Goal: Information Seeking & Learning: Find specific fact

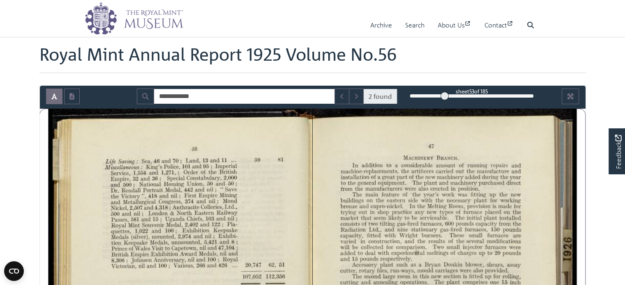
click at [141, 23] on img at bounding box center [134, 18] width 99 height 33
click at [143, 16] on img at bounding box center [134, 18] width 99 height 33
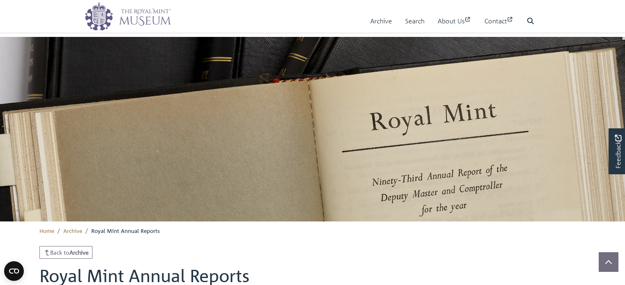
scroll to position [208, 0]
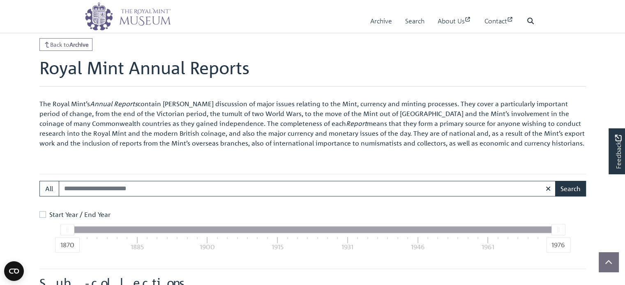
click at [96, 189] on input "Search:" at bounding box center [307, 189] width 497 height 16
type input "*******"
click at [555, 181] on button "Search" at bounding box center [570, 189] width 31 height 16
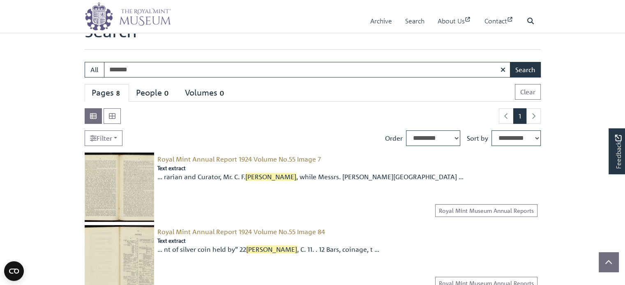
scroll to position [82, 0]
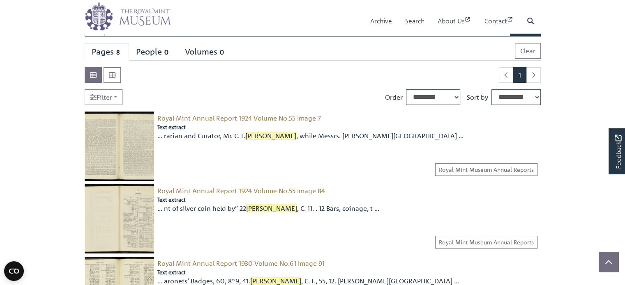
click at [117, 149] on img at bounding box center [119, 146] width 69 height 69
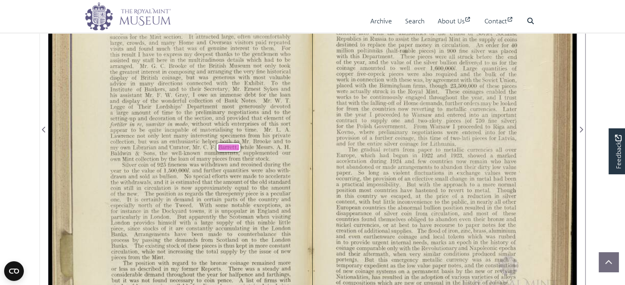
scroll to position [246, 0]
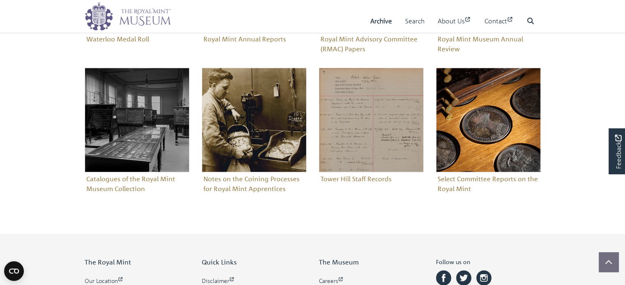
scroll to position [452, 0]
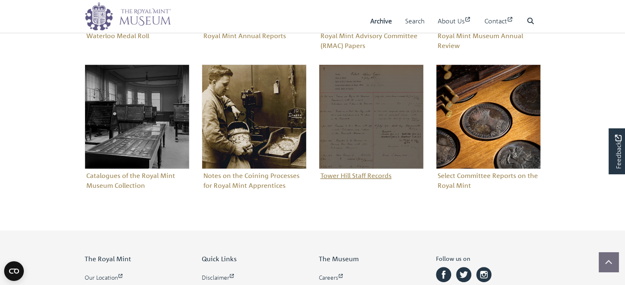
click at [361, 154] on img "Sub-collection" at bounding box center [371, 116] width 105 height 105
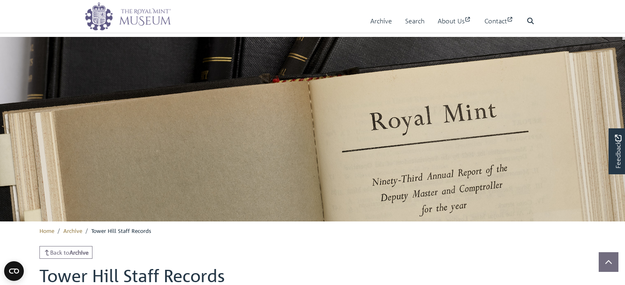
scroll to position [256, 0]
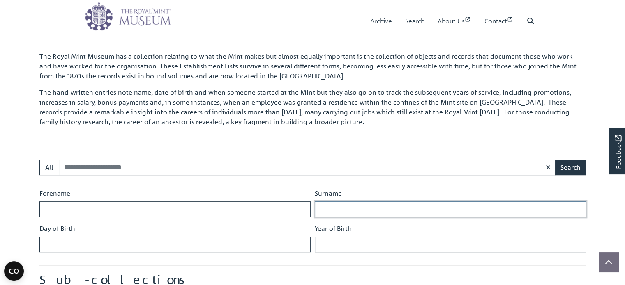
click at [337, 207] on input "Surname" at bounding box center [450, 210] width 271 height 16
type input "*******"
click at [577, 168] on button "Search" at bounding box center [570, 168] width 31 height 16
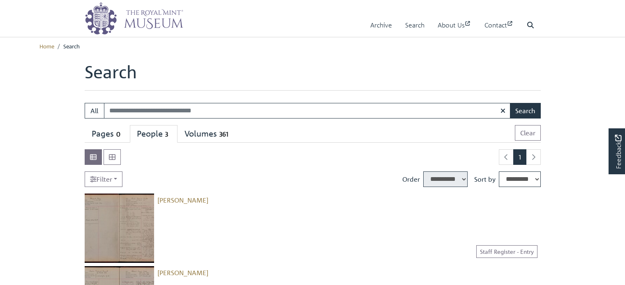
select select "****"
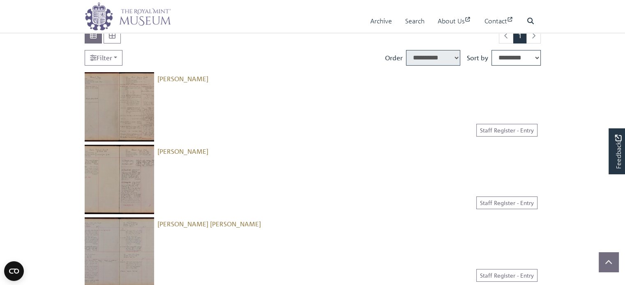
scroll to position [123, 0]
click at [131, 108] on img at bounding box center [119, 105] width 69 height 69
click at [118, 176] on img at bounding box center [119, 177] width 69 height 69
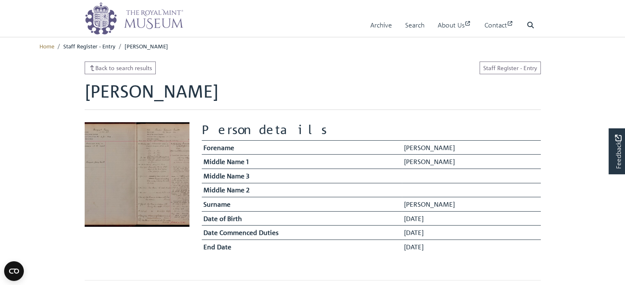
click at [142, 180] on img at bounding box center [137, 174] width 105 height 105
click at [153, 172] on img at bounding box center [137, 174] width 105 height 105
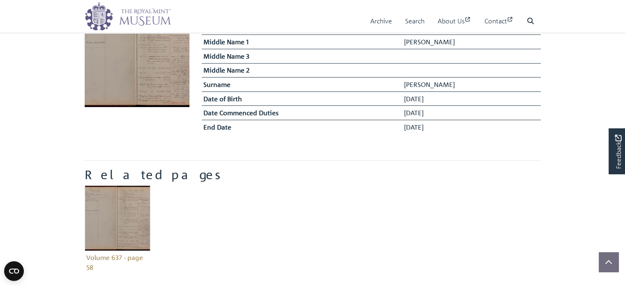
scroll to position [164, 0]
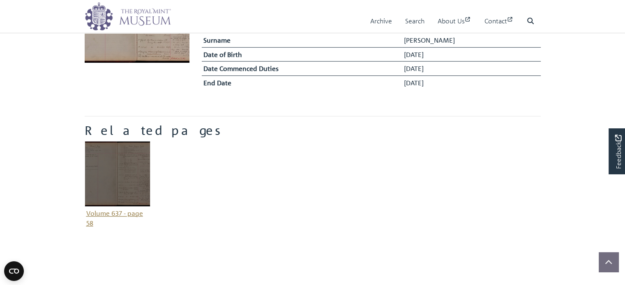
click at [115, 183] on img "Item related to this entity" at bounding box center [118, 174] width 66 height 66
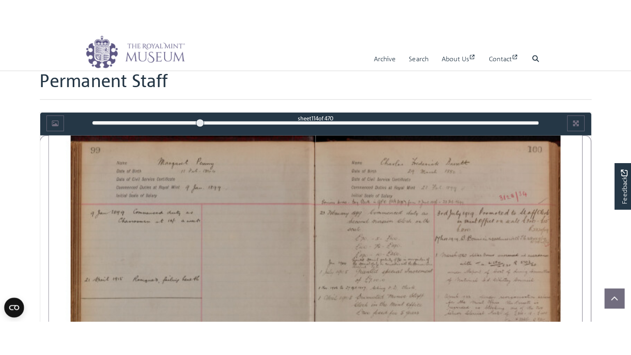
scroll to position [41, 0]
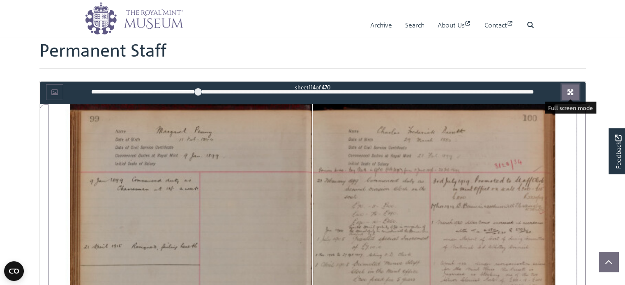
click at [569, 92] on icon "Full screen mode" at bounding box center [570, 92] width 7 height 7
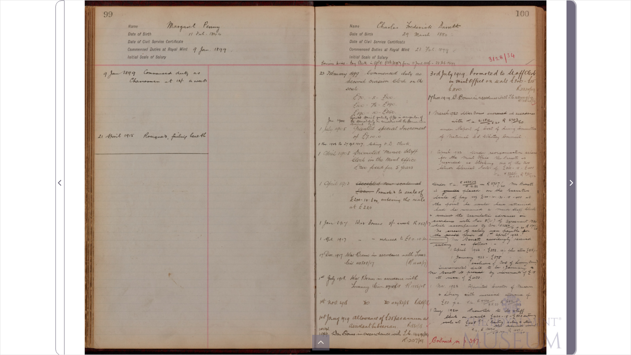
click at [570, 184] on icon "Next Page" at bounding box center [571, 182] width 4 height 7
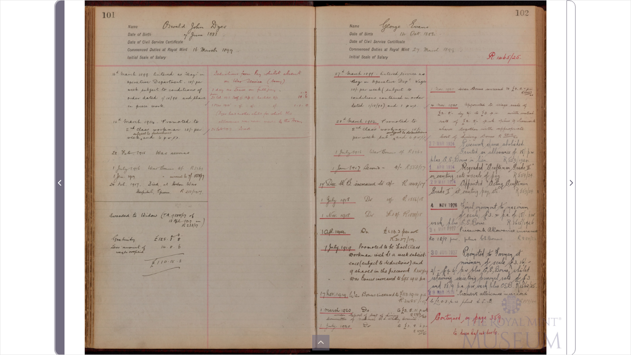
click at [60, 185] on icon "Previous Page" at bounding box center [59, 183] width 3 height 6
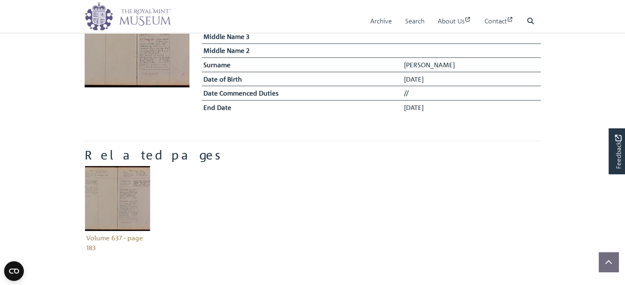
scroll to position [164, 0]
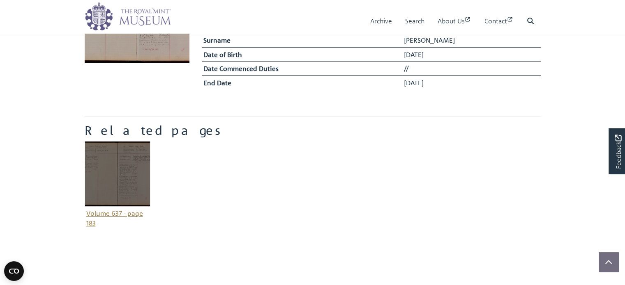
click at [118, 175] on img "Item related to this entity" at bounding box center [118, 174] width 66 height 66
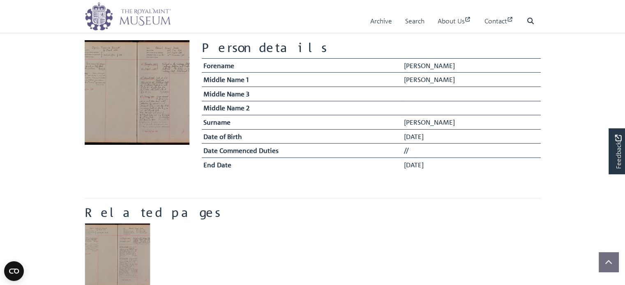
scroll to position [41, 0]
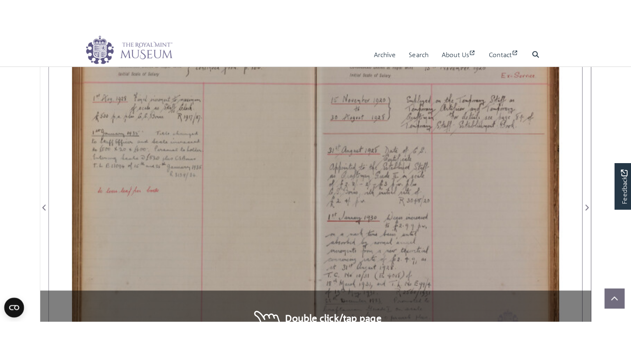
scroll to position [82, 0]
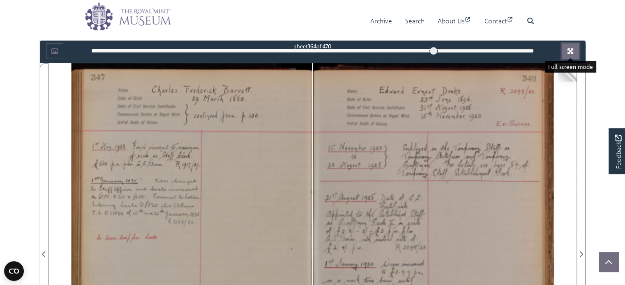
click at [569, 48] on icon "Full screen mode" at bounding box center [570, 51] width 6 height 6
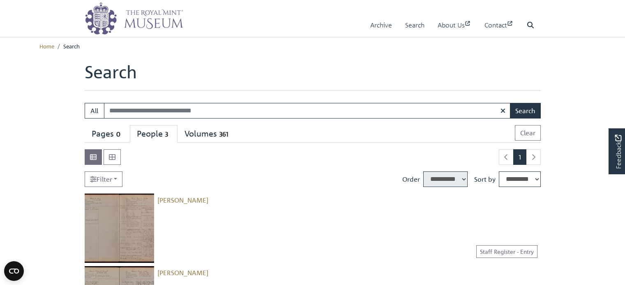
select select "****"
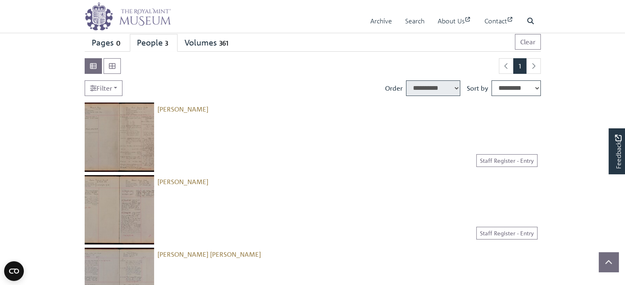
scroll to position [82, 0]
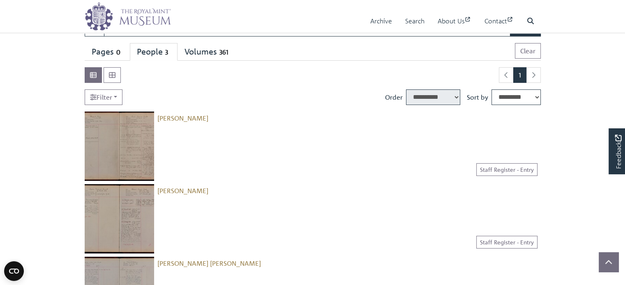
click at [118, 151] on img at bounding box center [119, 146] width 69 height 69
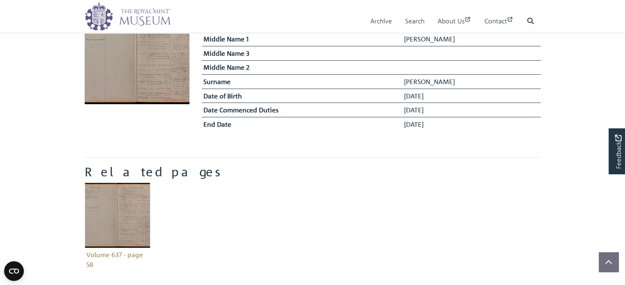
scroll to position [123, 0]
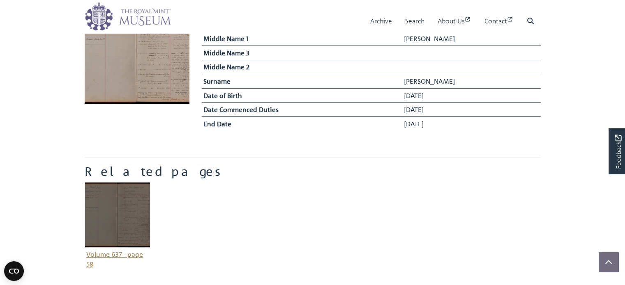
click at [123, 211] on img "Item related to this entity" at bounding box center [118, 215] width 66 height 66
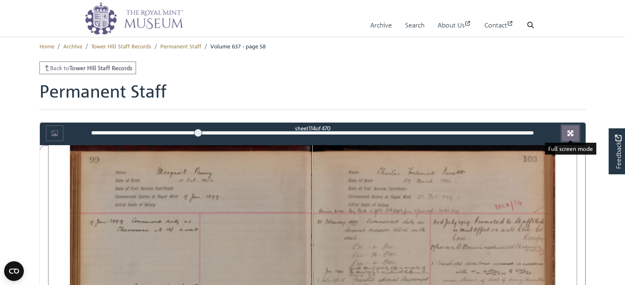
click at [572, 134] on icon "Full screen mode" at bounding box center [570, 134] width 6 height 6
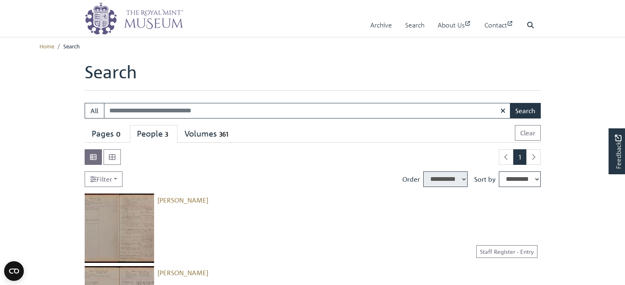
select select "****"
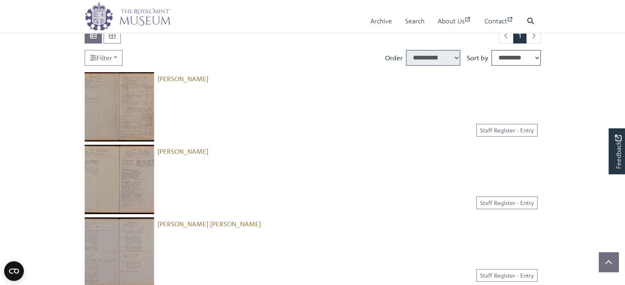
scroll to position [123, 0]
click at [120, 182] on img at bounding box center [119, 177] width 69 height 69
click at [126, 103] on img at bounding box center [119, 105] width 69 height 69
click at [131, 194] on img at bounding box center [119, 177] width 69 height 69
click at [129, 118] on img at bounding box center [119, 105] width 69 height 69
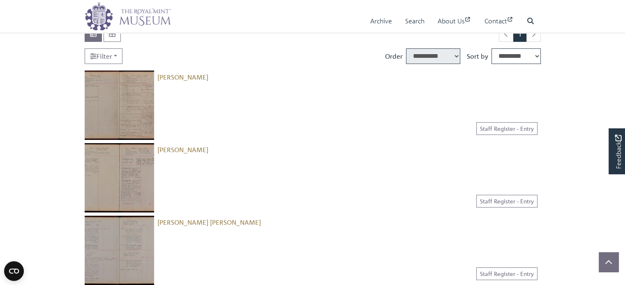
click at [141, 184] on img at bounding box center [119, 177] width 69 height 69
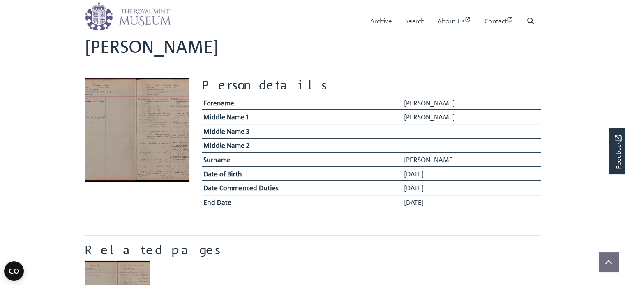
scroll to position [123, 0]
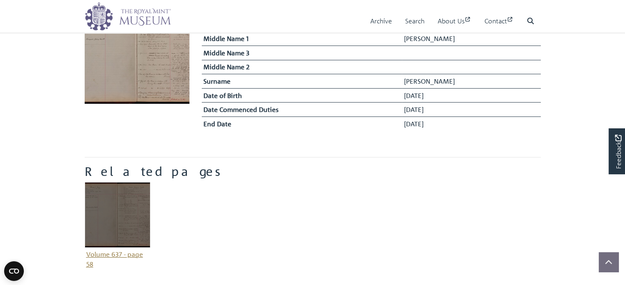
click at [129, 211] on img "Item related to this entity" at bounding box center [118, 215] width 66 height 66
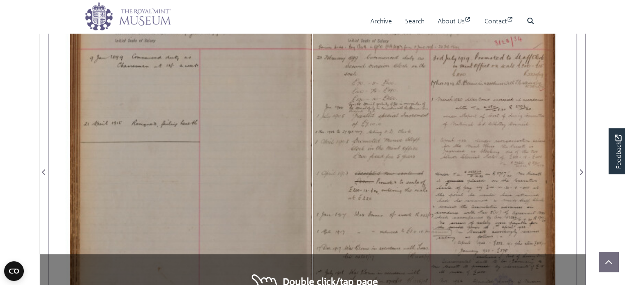
scroll to position [41, 0]
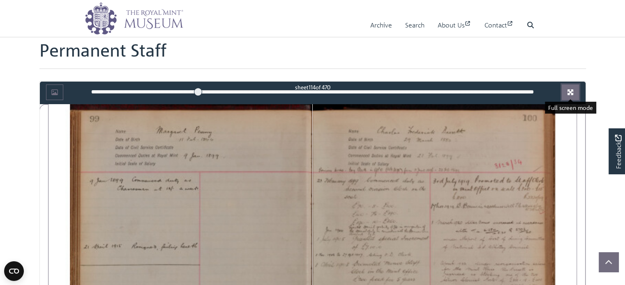
click at [569, 92] on icon "Full screen mode" at bounding box center [570, 93] width 6 height 6
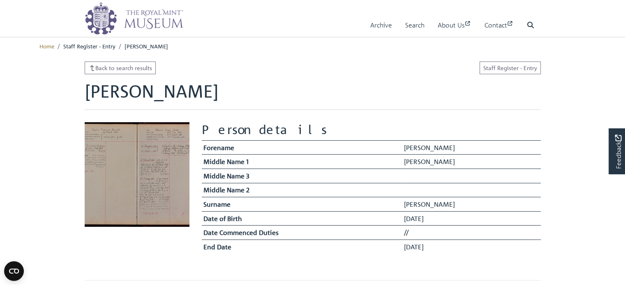
click at [103, 159] on img at bounding box center [137, 174] width 105 height 105
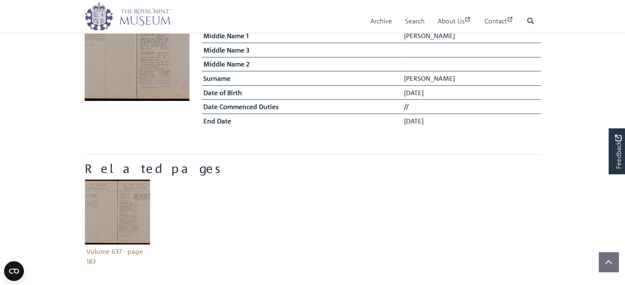
scroll to position [164, 0]
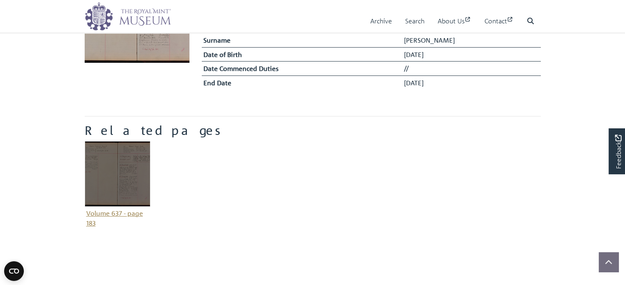
click at [102, 178] on img "Item related to this entity" at bounding box center [118, 174] width 66 height 66
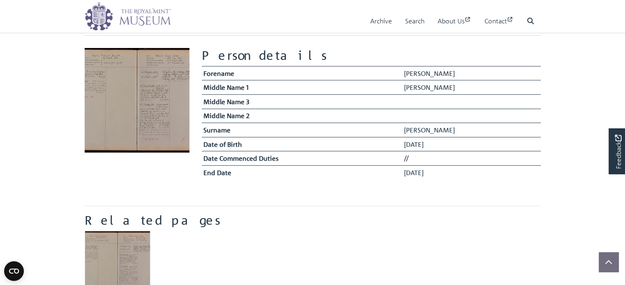
scroll to position [41, 0]
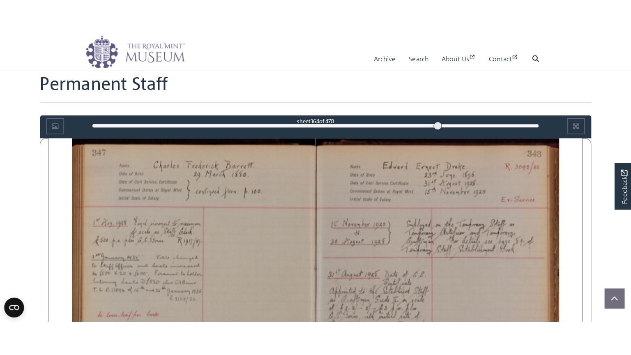
scroll to position [41, 0]
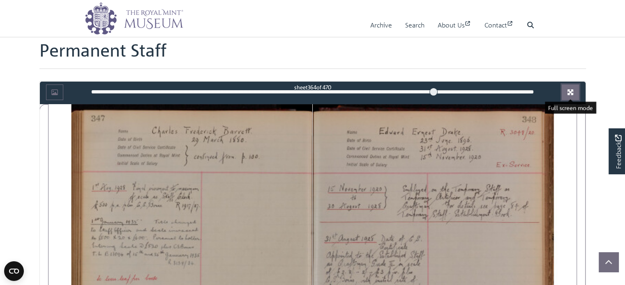
click at [567, 90] on icon "Full screen mode" at bounding box center [570, 93] width 6 height 6
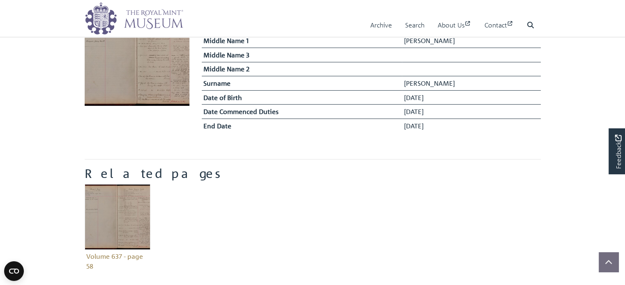
scroll to position [123, 0]
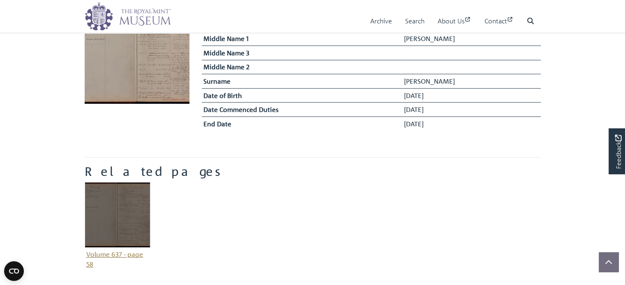
click at [131, 207] on img "Item related to this entity" at bounding box center [118, 215] width 66 height 66
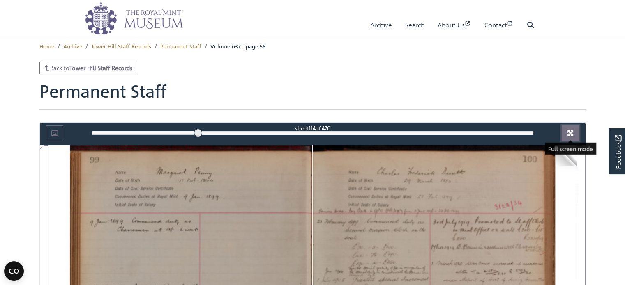
click at [570, 133] on icon "Full screen mode" at bounding box center [570, 134] width 6 height 6
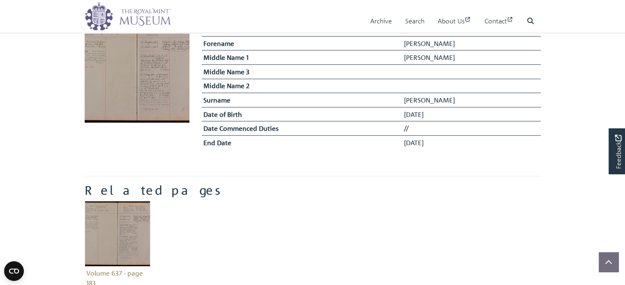
scroll to position [123, 0]
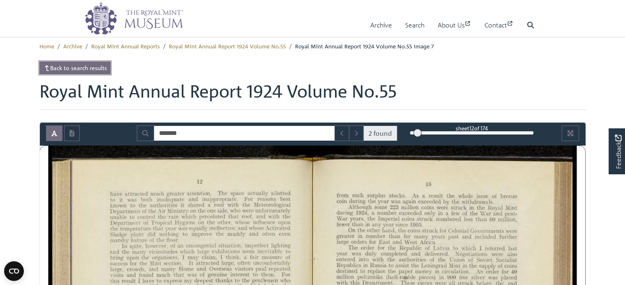
click at [92, 69] on link "Back to search results" at bounding box center [74, 68] width 71 height 13
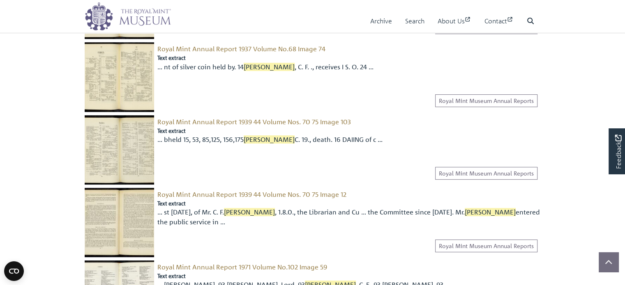
scroll to position [411, 0]
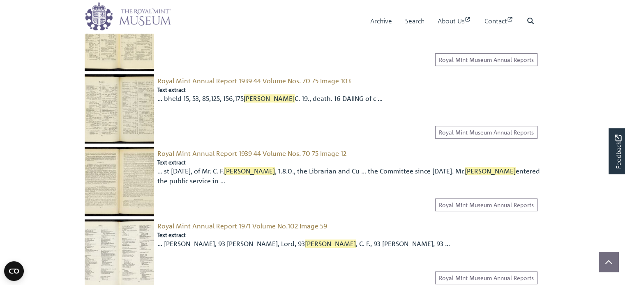
click at [119, 188] on img at bounding box center [119, 181] width 69 height 69
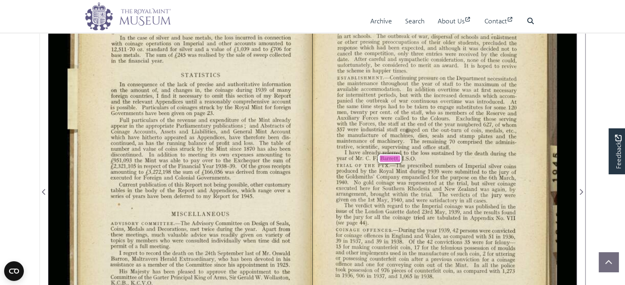
scroll to position [41, 0]
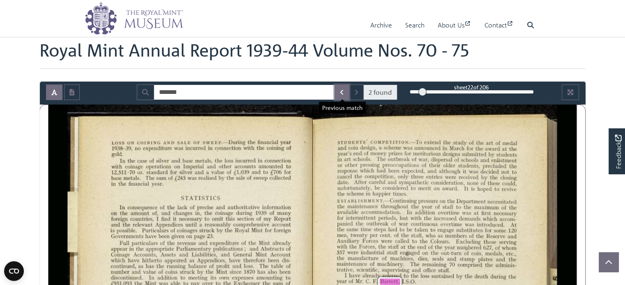
click at [342, 91] on icon "Previous Match" at bounding box center [341, 92] width 3 height 5
click at [355, 92] on icon "Next Match" at bounding box center [356, 92] width 4 height 7
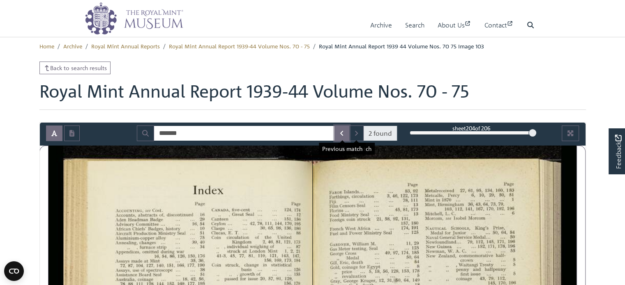
click at [340, 136] on icon "Previous Match" at bounding box center [342, 133] width 4 height 7
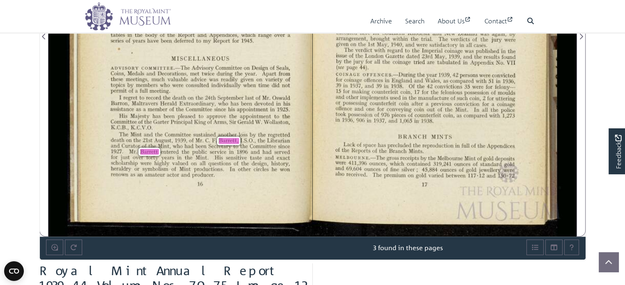
scroll to position [329, 0]
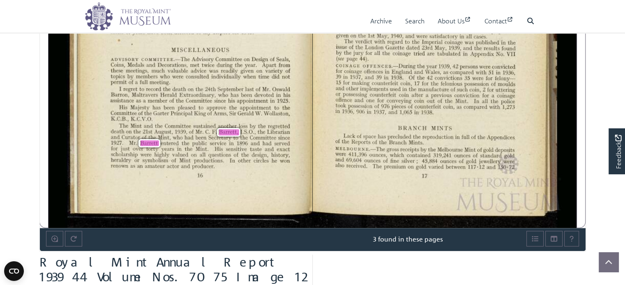
click at [294, 188] on div ". 2.3.1 H ’1 Loss ON COINING AND SALE OF SWEEP.—During the ﬁnancial year 1938—3…" at bounding box center [190, 22] width 244 height 411
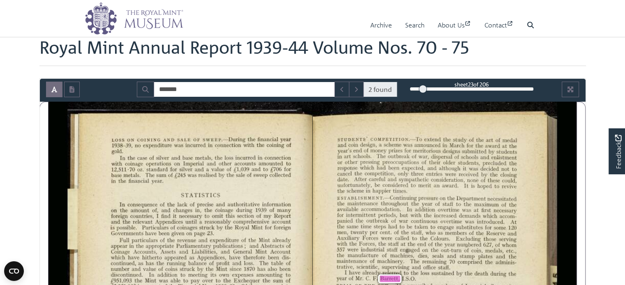
scroll to position [0, 0]
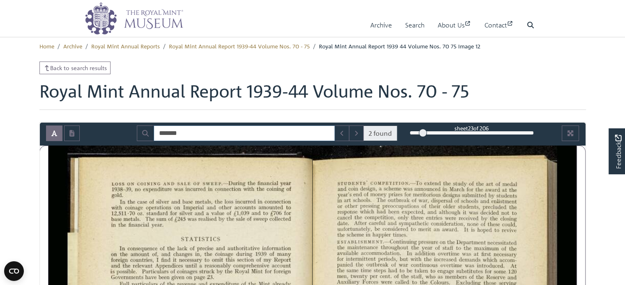
click at [231, 133] on input "*******" at bounding box center [244, 134] width 181 height 16
drag, startPoint x: 220, startPoint y: 136, endPoint x: 156, endPoint y: 134, distance: 63.2
click at [156, 134] on input "*******" at bounding box center [244, 134] width 181 height 16
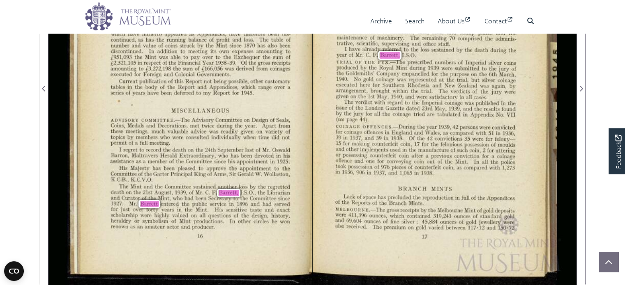
scroll to position [287, 0]
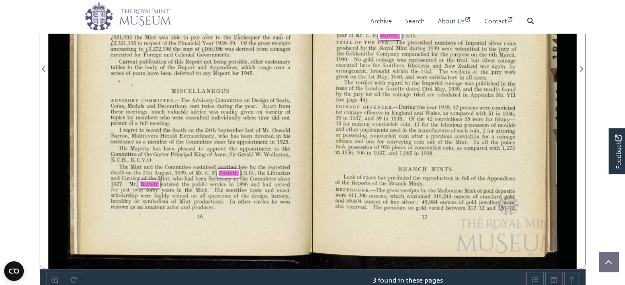
click at [156, 134] on span "Maltravers" at bounding box center [145, 136] width 26 height 4
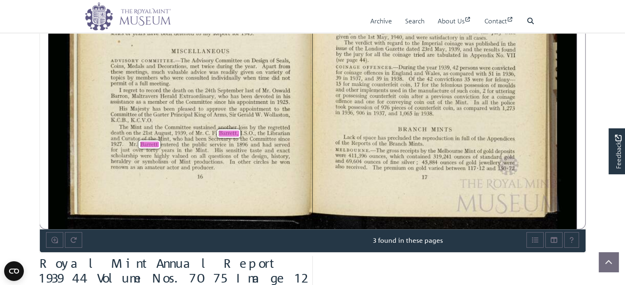
scroll to position [329, 0]
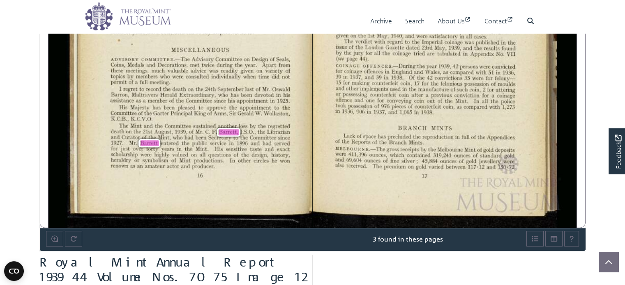
click at [194, 148] on div "The Mint and the Committee sustained another loss by the regretted death on the…" at bounding box center [200, 147] width 179 height 46
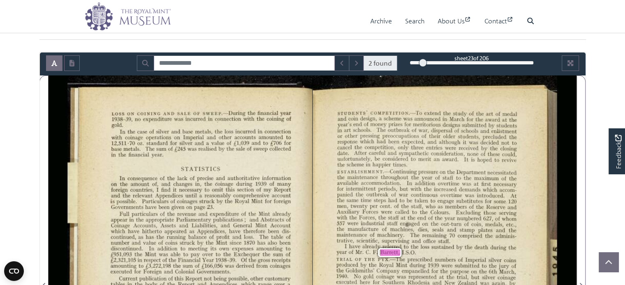
scroll to position [82, 0]
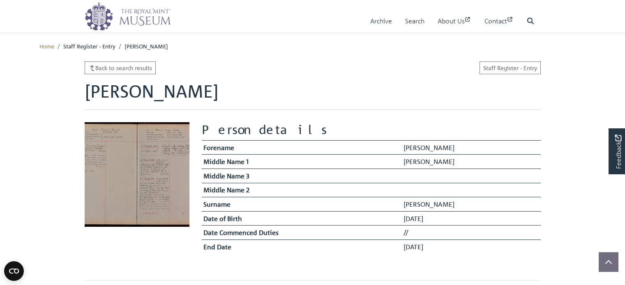
scroll to position [123, 0]
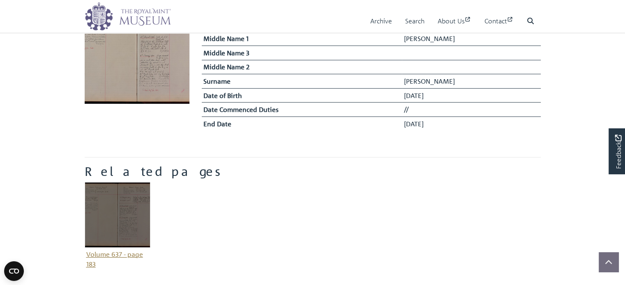
click at [109, 220] on img "Item related to this entity" at bounding box center [118, 215] width 66 height 66
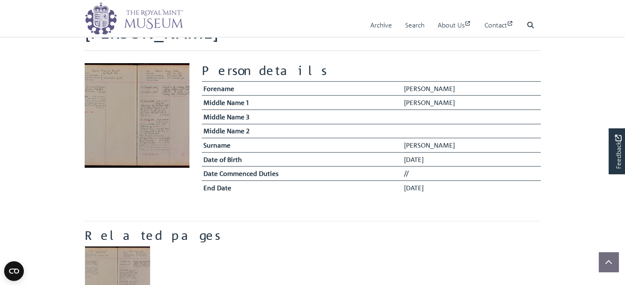
scroll to position [0, 0]
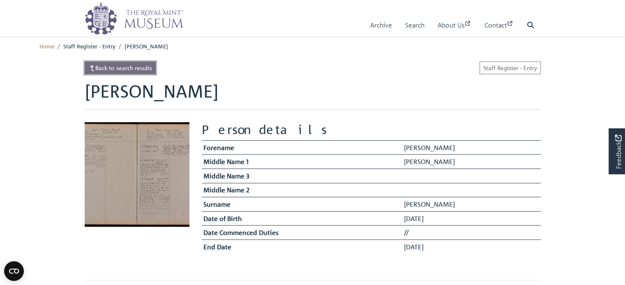
click at [119, 68] on link "Back to search results" at bounding box center [120, 68] width 71 height 13
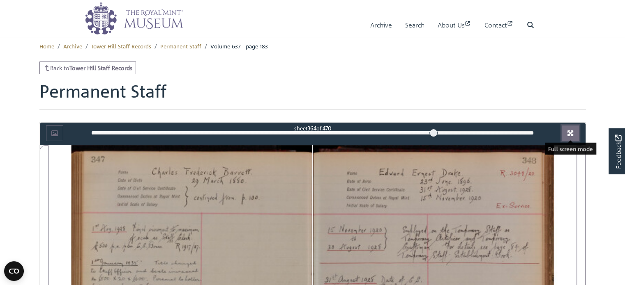
click at [574, 131] on button "Full screen mode" at bounding box center [569, 134] width 17 height 16
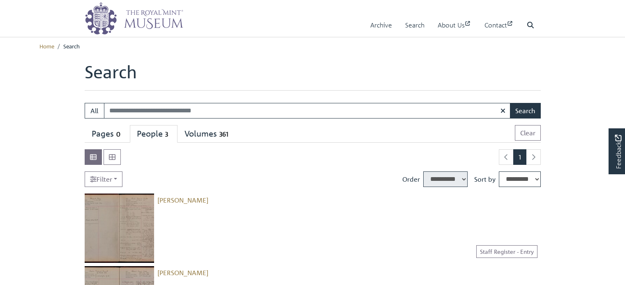
select select "****"
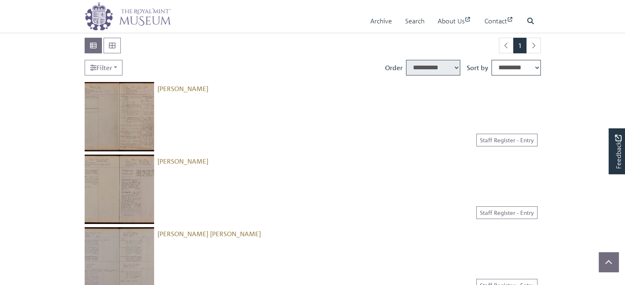
scroll to position [123, 0]
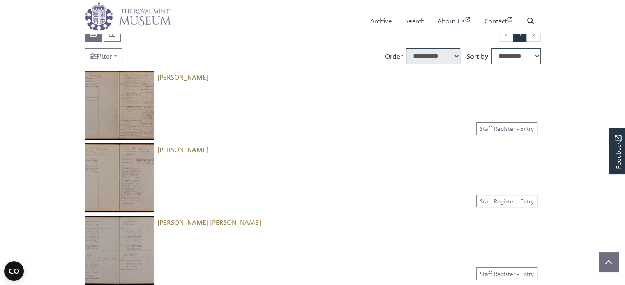
click at [128, 103] on img at bounding box center [119, 105] width 69 height 69
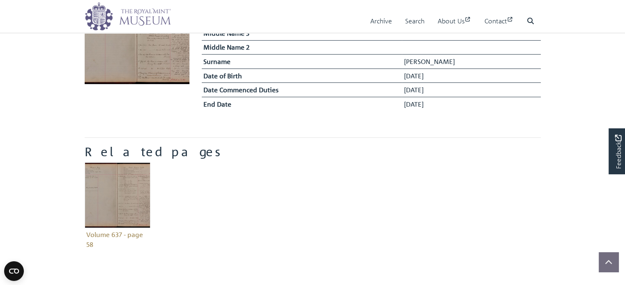
scroll to position [164, 0]
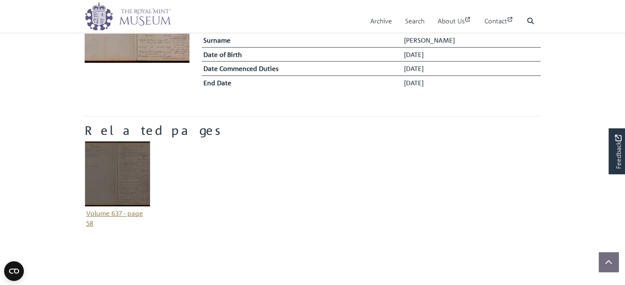
click at [126, 172] on img "Item related to this entity" at bounding box center [118, 174] width 66 height 66
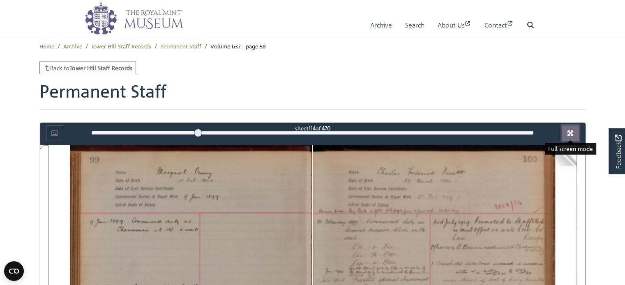
click at [575, 133] on button "Full screen mode" at bounding box center [569, 134] width 17 height 16
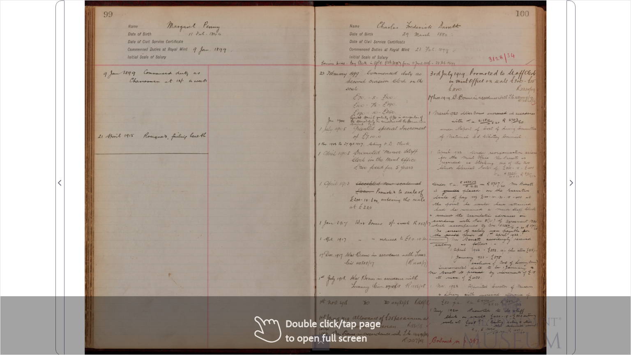
click at [384, 248] on div at bounding box center [440, 177] width 251 height 355
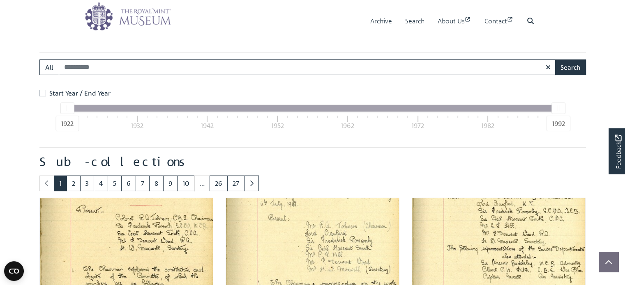
scroll to position [164, 0]
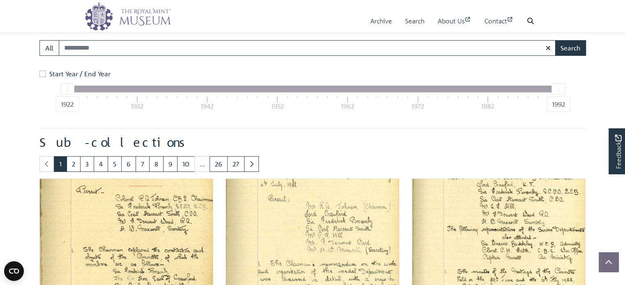
click at [82, 47] on input "Search:" at bounding box center [307, 48] width 497 height 16
type input "*******"
click at [49, 74] on label "Start Year / End Year" at bounding box center [79, 74] width 61 height 10
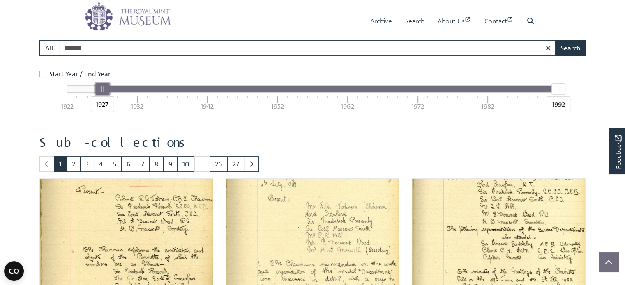
drag, startPoint x: 67, startPoint y: 91, endPoint x: 103, endPoint y: 94, distance: 36.7
click at [103, 94] on div "1927" at bounding box center [102, 88] width 14 height 11
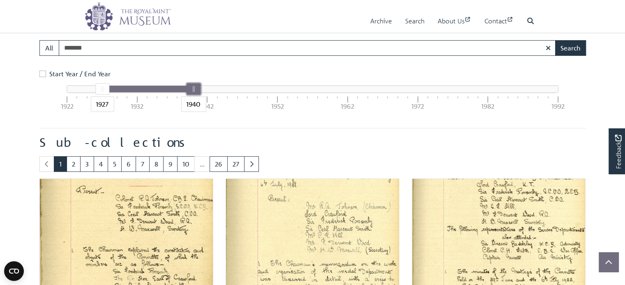
drag, startPoint x: 556, startPoint y: 88, endPoint x: 189, endPoint y: 108, distance: 368.1
click at [189, 95] on div "1940" at bounding box center [193, 88] width 14 height 11
click at [571, 46] on button "Search" at bounding box center [570, 48] width 31 height 16
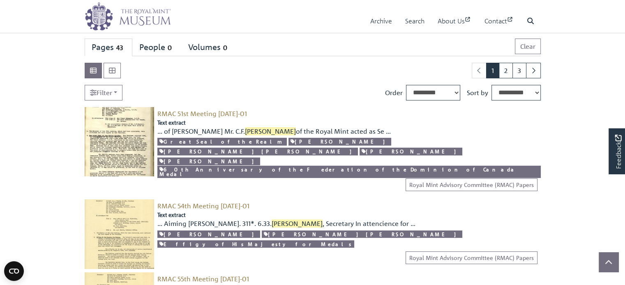
scroll to position [82, 0]
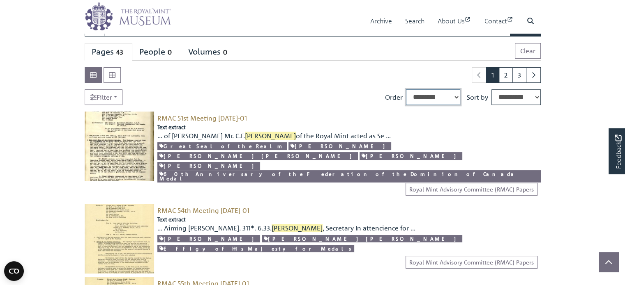
click at [455, 96] on select "**********" at bounding box center [433, 98] width 54 height 16
select select "****"
click at [406, 90] on select "**********" at bounding box center [433, 98] width 54 height 16
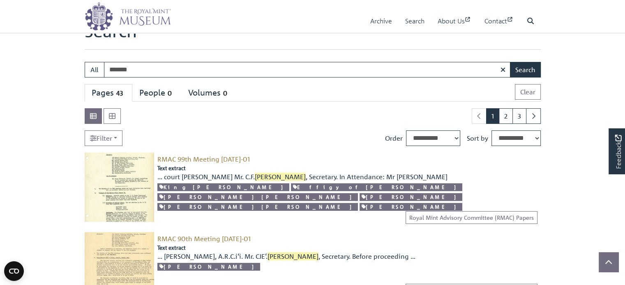
scroll to position [82, 0]
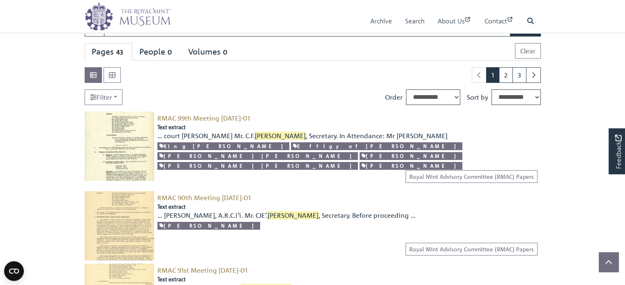
click at [120, 149] on img at bounding box center [119, 146] width 69 height 69
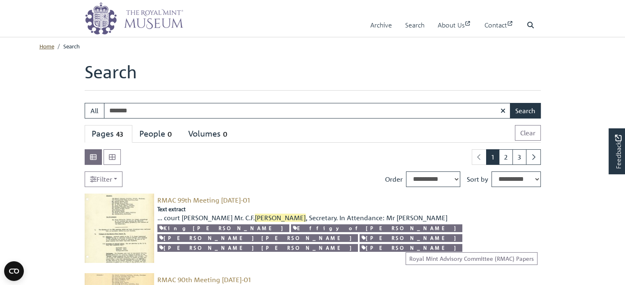
click at [43, 48] on link "Home" at bounding box center [46, 45] width 15 height 7
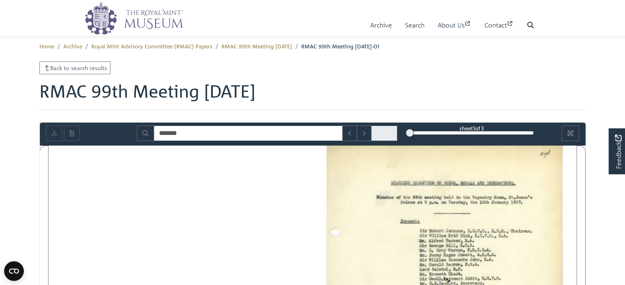
type input "*******"
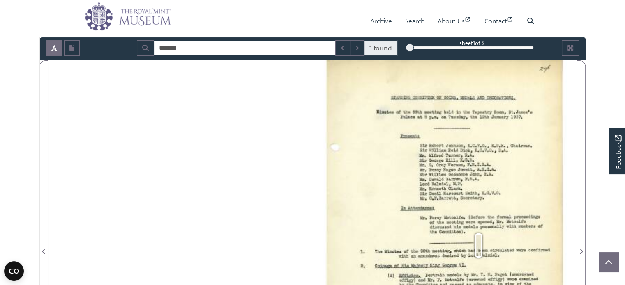
scroll to position [123, 0]
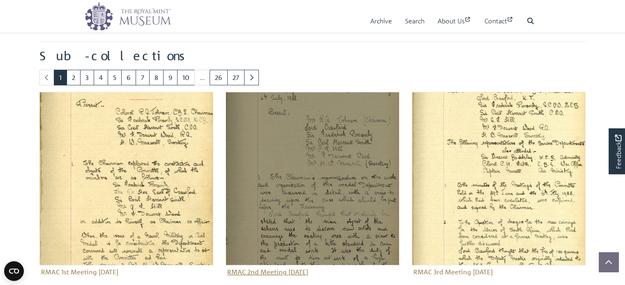
scroll to position [205, 0]
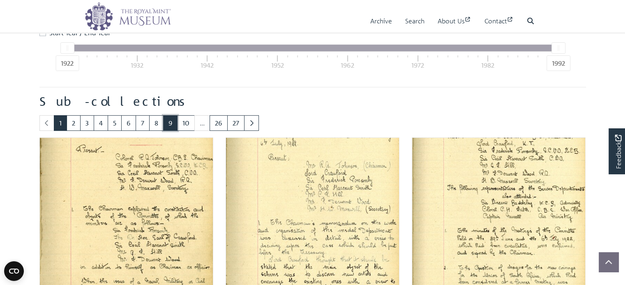
click at [167, 125] on link "9" at bounding box center [170, 123] width 14 height 16
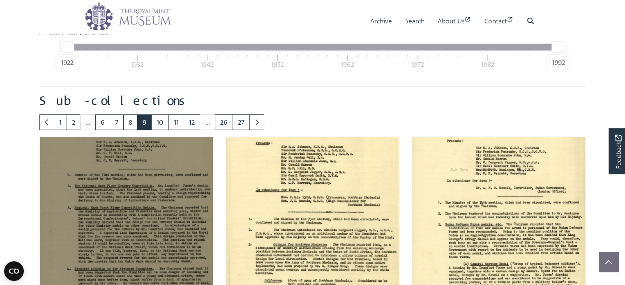
scroll to position [205, 0]
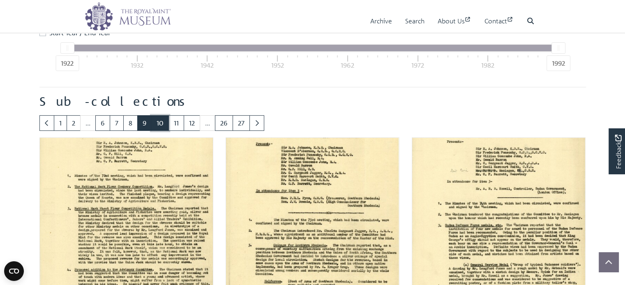
click at [159, 124] on link "10" at bounding box center [160, 123] width 18 height 16
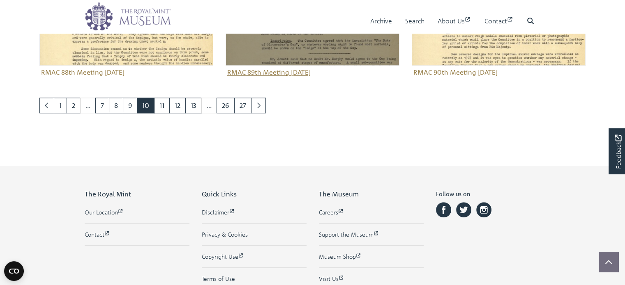
scroll to position [862, 0]
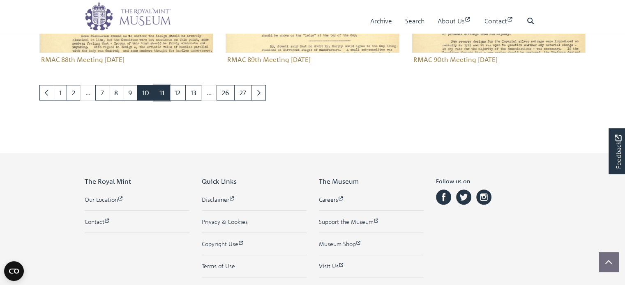
click at [160, 97] on link "11" at bounding box center [162, 93] width 16 height 16
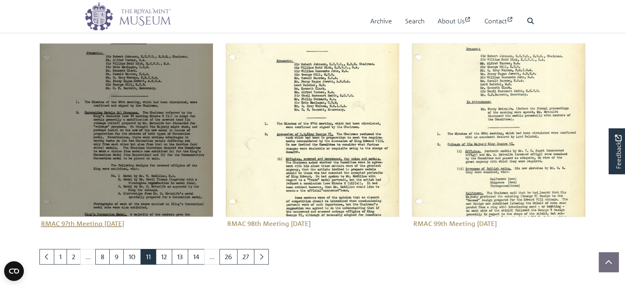
scroll to position [739, 0]
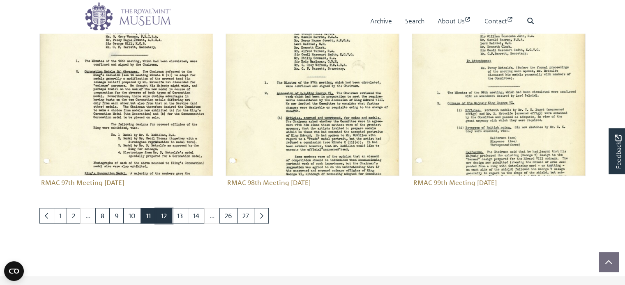
click at [162, 217] on link "12" at bounding box center [164, 216] width 16 height 16
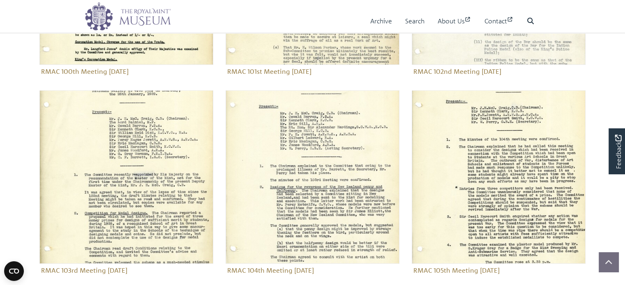
scroll to position [493, 0]
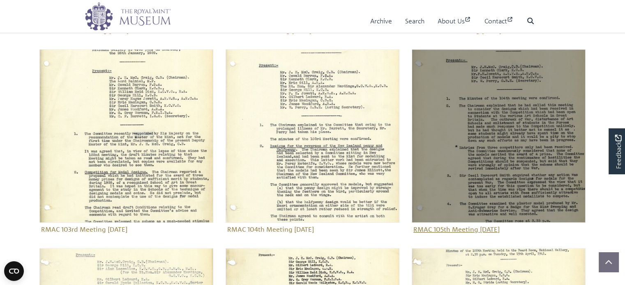
click at [503, 147] on img "Sub-collection" at bounding box center [498, 136] width 174 height 174
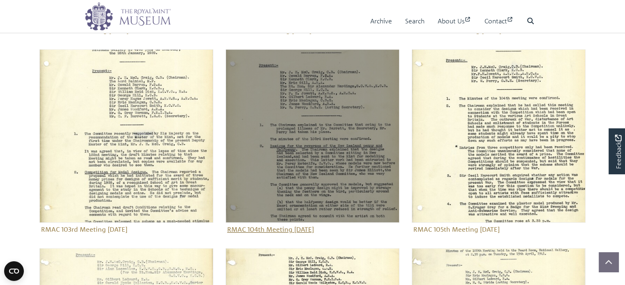
click at [320, 163] on img "Sub-collection" at bounding box center [312, 136] width 174 height 174
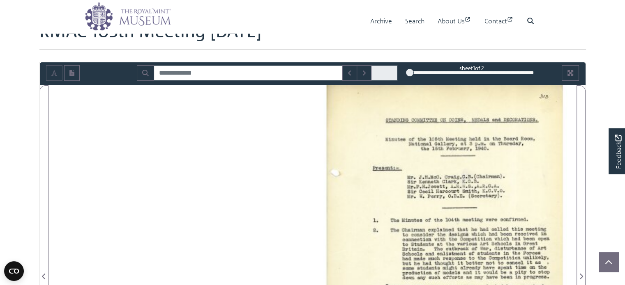
scroll to position [41, 0]
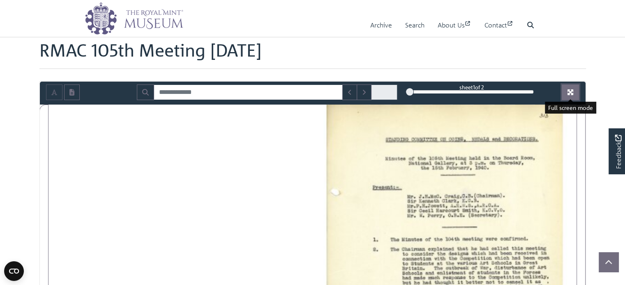
click at [572, 92] on icon "Full screen mode" at bounding box center [570, 92] width 7 height 7
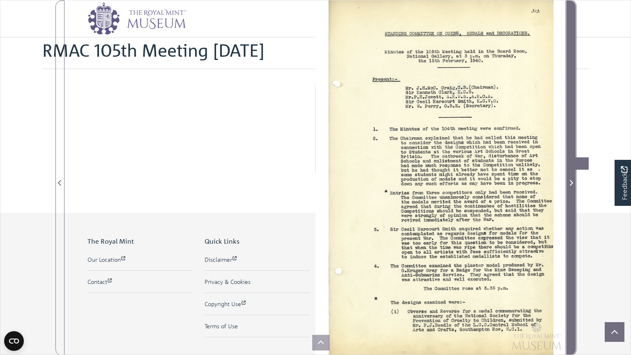
click at [571, 183] on icon "Next Page" at bounding box center [571, 182] width 4 height 7
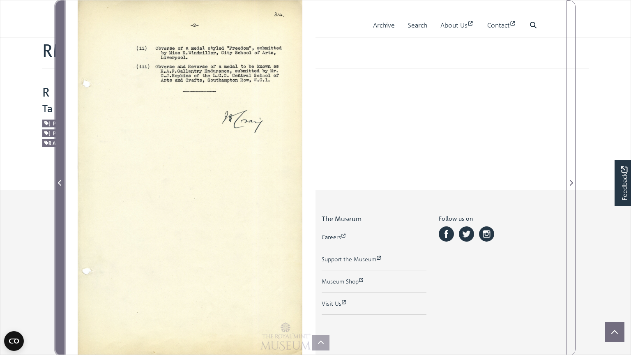
click at [59, 182] on icon "Previous Page" at bounding box center [59, 183] width 3 height 6
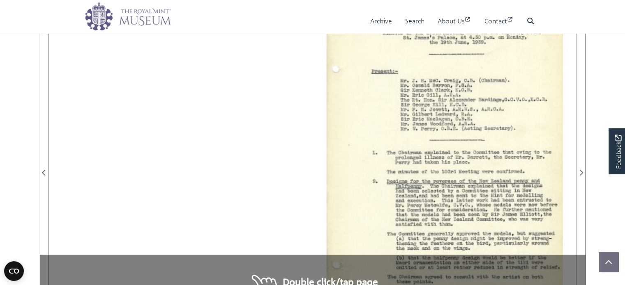
scroll to position [123, 0]
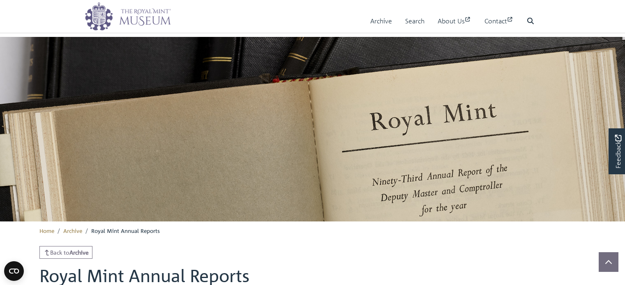
scroll to position [208, 0]
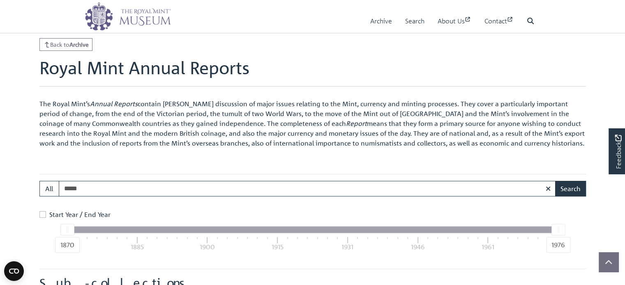
type input "*****"
click at [49, 213] on label "Start Year / End Year" at bounding box center [79, 215] width 61 height 10
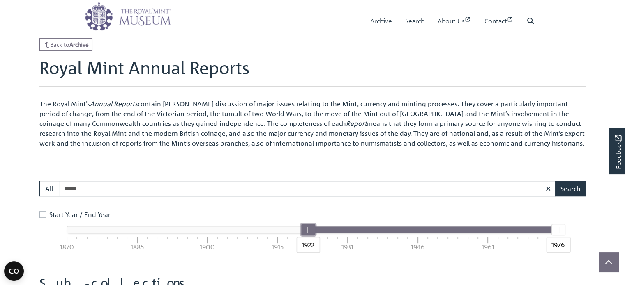
drag, startPoint x: 67, startPoint y: 231, endPoint x: 307, endPoint y: 242, distance: 240.1
click at [307, 236] on div "1922" at bounding box center [308, 229] width 14 height 11
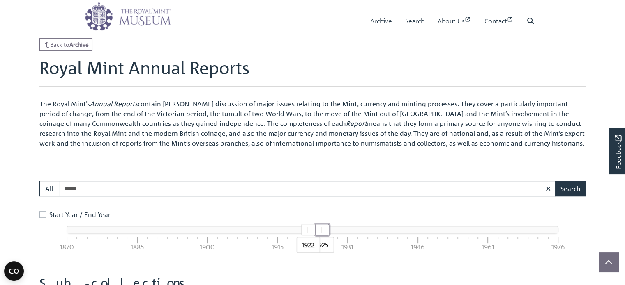
drag, startPoint x: 561, startPoint y: 231, endPoint x: 334, endPoint y: 234, distance: 226.3
click at [327, 234] on div at bounding box center [321, 230] width 13 height 11
click at [570, 188] on button "Search" at bounding box center [570, 189] width 31 height 16
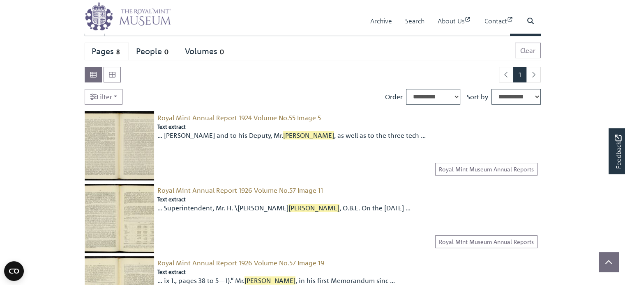
scroll to position [82, 0]
click at [116, 147] on img at bounding box center [119, 146] width 69 height 69
click at [126, 220] on img at bounding box center [119, 218] width 69 height 69
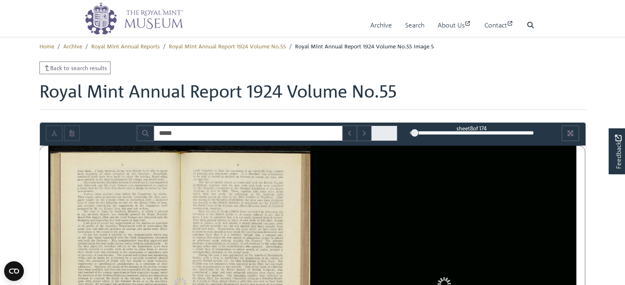
type input "*****"
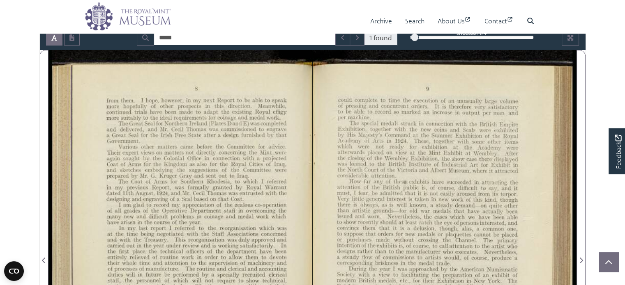
scroll to position [82, 0]
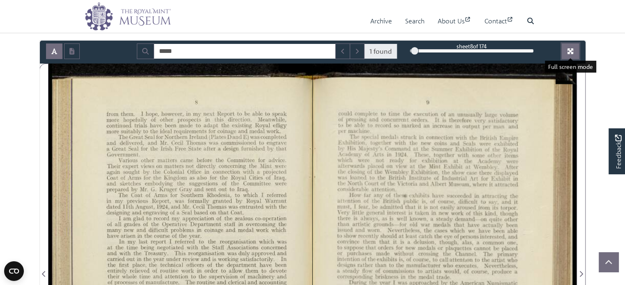
click at [567, 50] on icon "Full screen mode" at bounding box center [570, 51] width 7 height 7
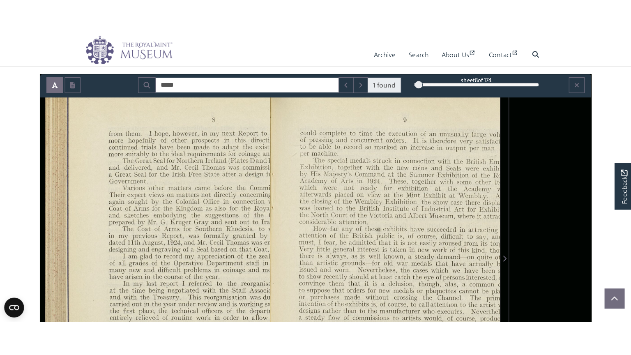
scroll to position [64, 0]
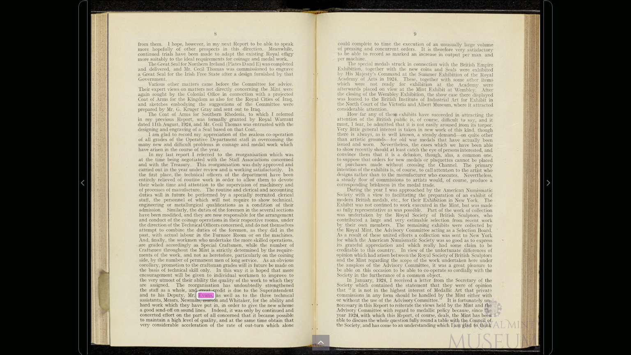
drag, startPoint x: 227, startPoint y: 268, endPoint x: 230, endPoint y: 253, distance: 15.1
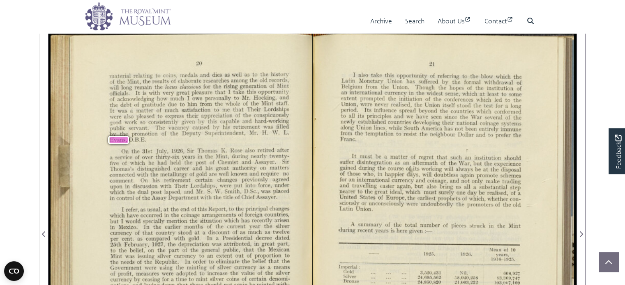
scroll to position [123, 0]
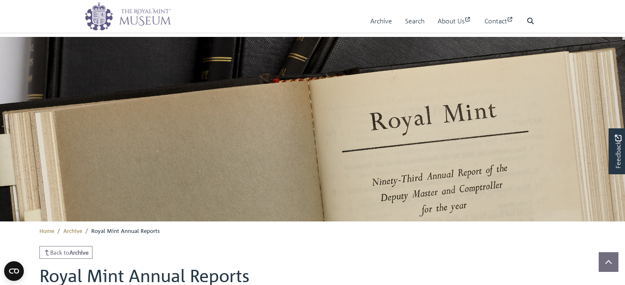
scroll to position [208, 0]
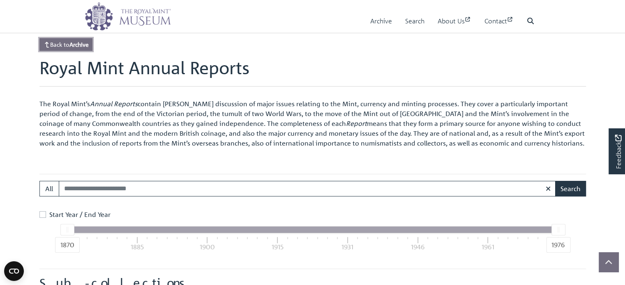
click at [66, 46] on link "Back to Archive" at bounding box center [65, 44] width 53 height 13
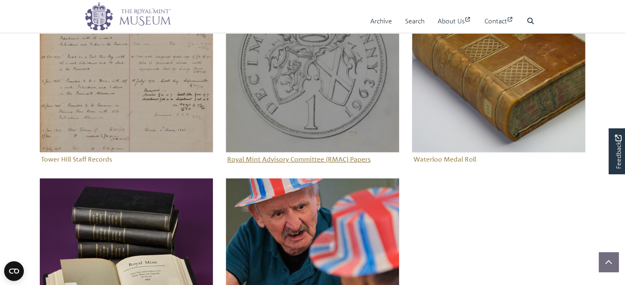
scroll to position [370, 0]
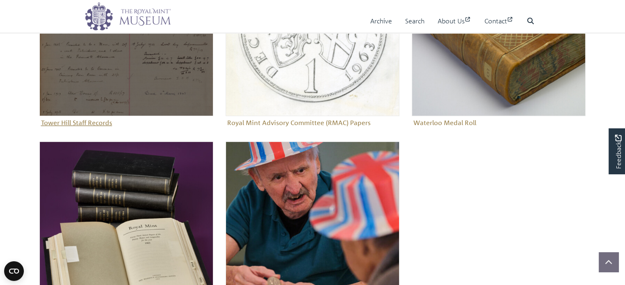
click at [128, 89] on img "Sub-collection" at bounding box center [126, 30] width 174 height 174
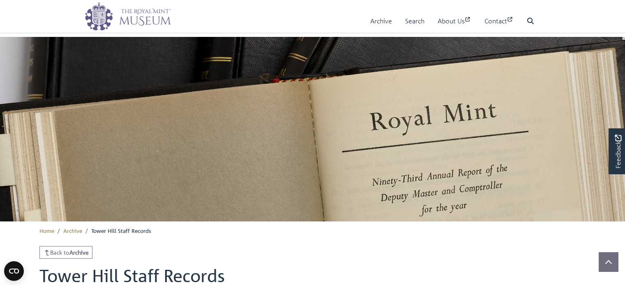
scroll to position [256, 0]
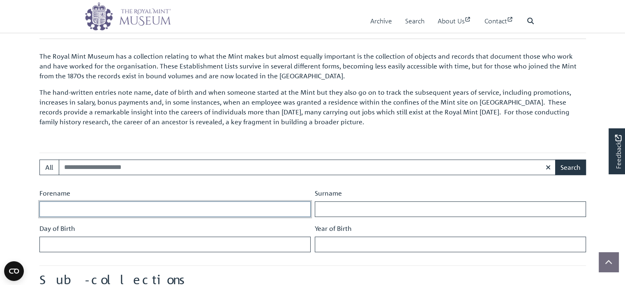
click at [189, 210] on input "Forename" at bounding box center [174, 210] width 271 height 16
type input "*****"
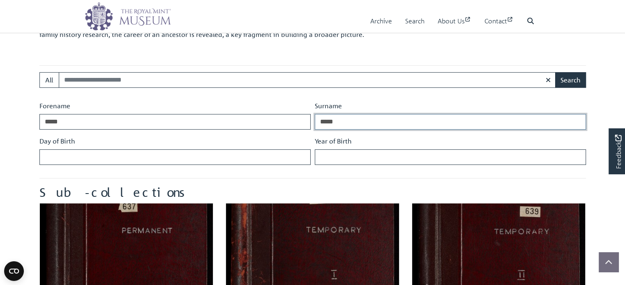
scroll to position [379, 0]
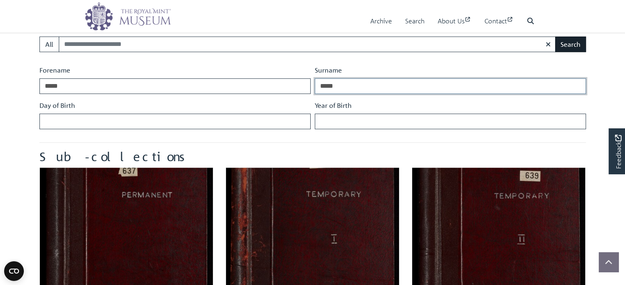
type input "*****"
click at [572, 46] on button "Search" at bounding box center [570, 45] width 31 height 16
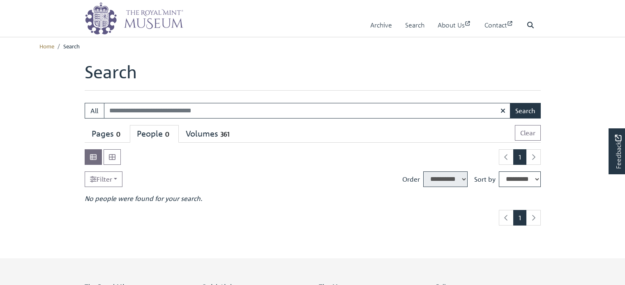
select select "****"
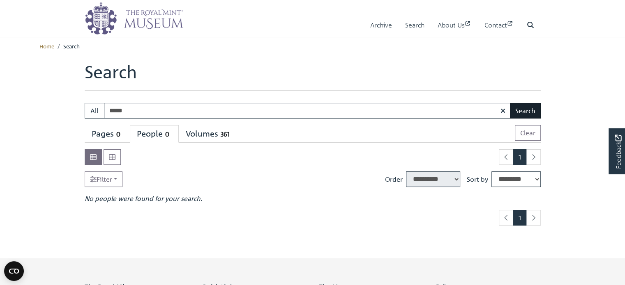
type input "*****"
click at [526, 107] on button "Search" at bounding box center [525, 111] width 31 height 16
click at [44, 46] on link "Home" at bounding box center [46, 45] width 15 height 7
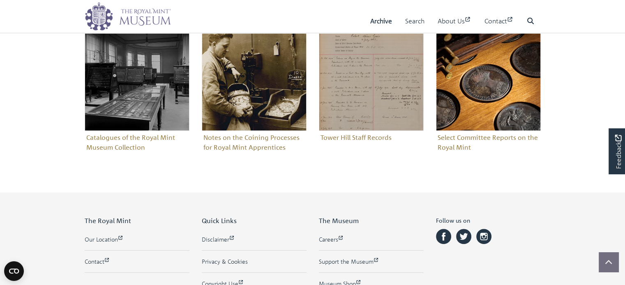
scroll to position [493, 0]
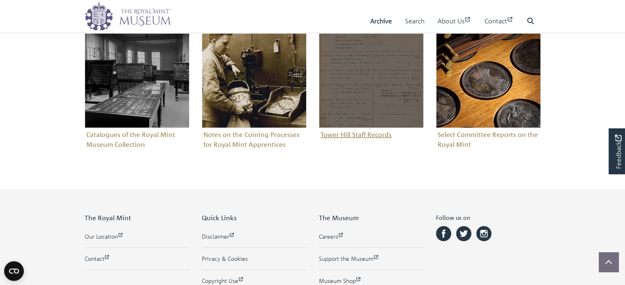
click at [371, 110] on img "Sub-collection" at bounding box center [371, 75] width 105 height 105
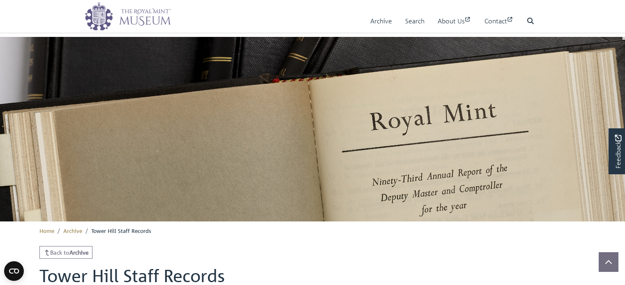
scroll to position [256, 0]
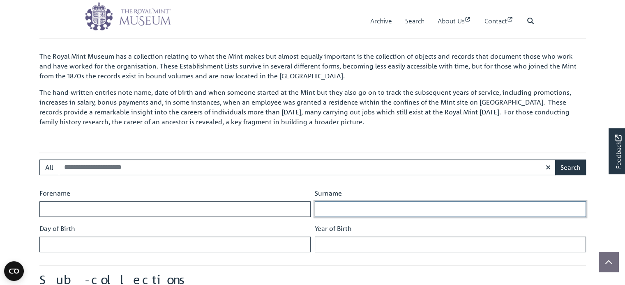
click at [341, 207] on input "Surname" at bounding box center [450, 210] width 271 height 16
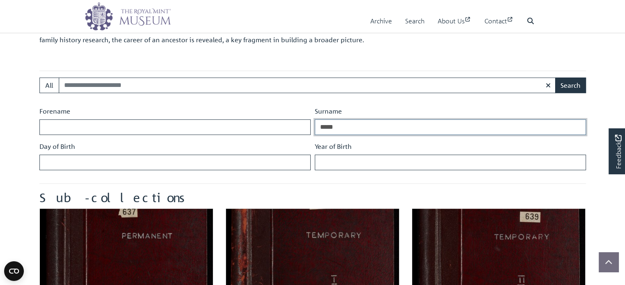
scroll to position [297, 0]
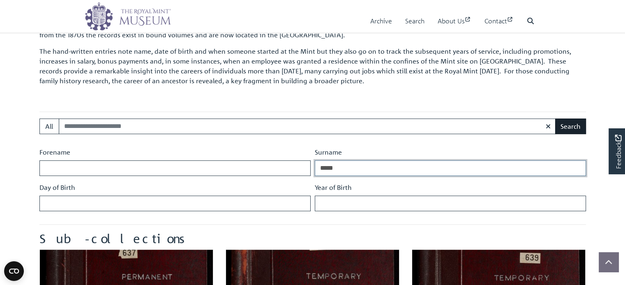
type input "*****"
click at [574, 127] on button "Search" at bounding box center [570, 127] width 31 height 16
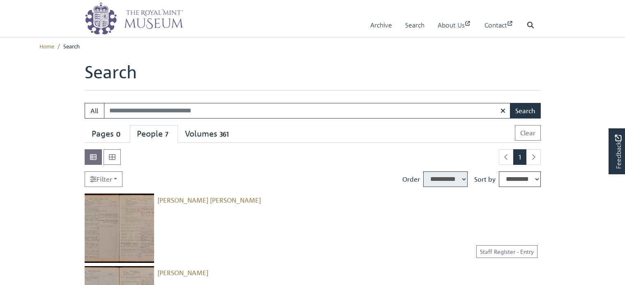
select select "****"
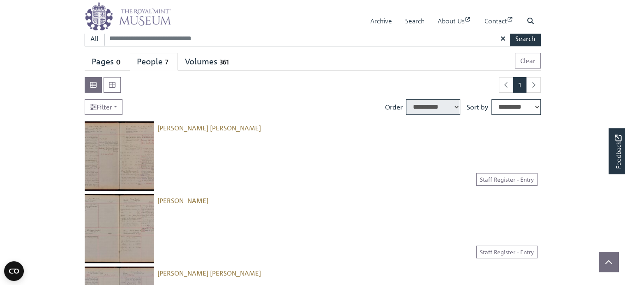
scroll to position [82, 0]
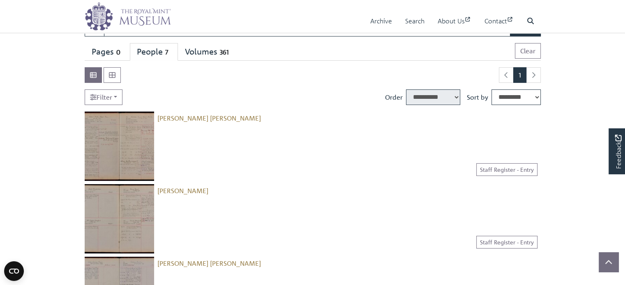
click at [125, 152] on img at bounding box center [119, 146] width 69 height 69
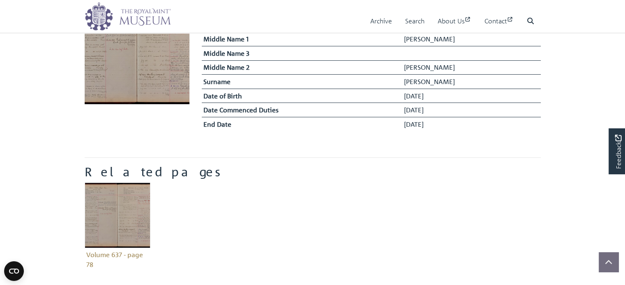
scroll to position [123, 0]
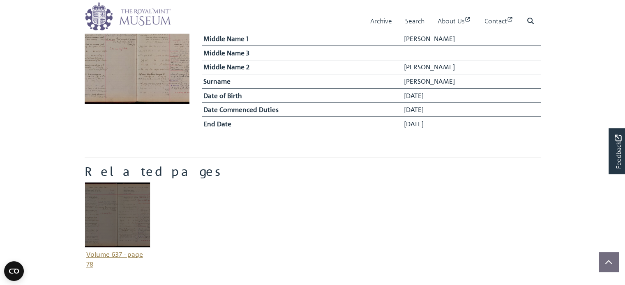
click at [125, 223] on img "Item related to this entity" at bounding box center [118, 215] width 66 height 66
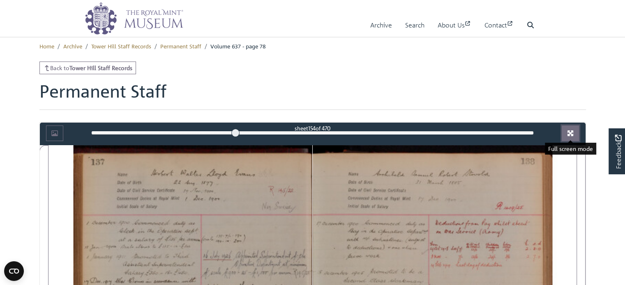
click at [570, 131] on icon "Full screen mode" at bounding box center [570, 133] width 7 height 7
click at [572, 133] on icon "Full screen mode" at bounding box center [570, 133] width 7 height 7
click at [573, 132] on icon "Full screen mode" at bounding box center [570, 133] width 7 height 7
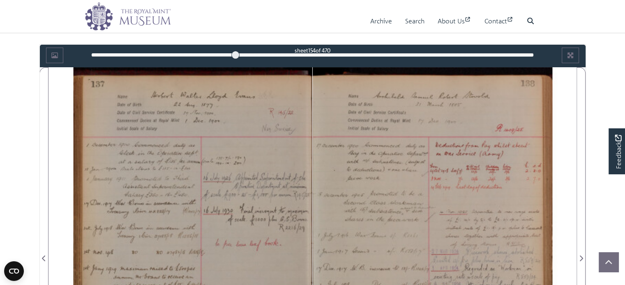
scroll to position [82, 0]
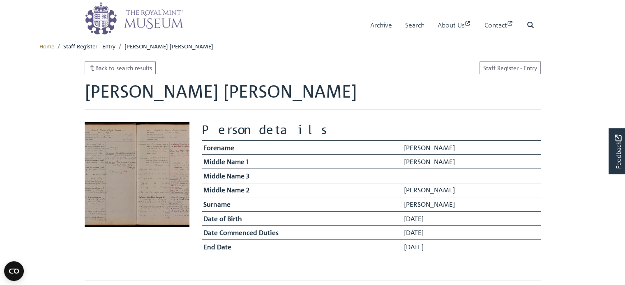
click at [133, 20] on img at bounding box center [134, 18] width 99 height 33
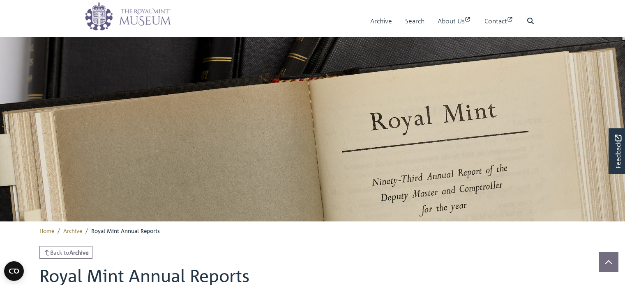
scroll to position [208, 0]
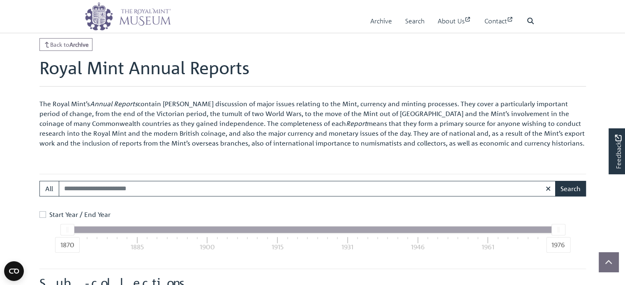
click at [86, 189] on input "Search:" at bounding box center [307, 189] width 497 height 16
type input "*****"
click at [49, 214] on label "Start Year / End Year" at bounding box center [79, 215] width 61 height 10
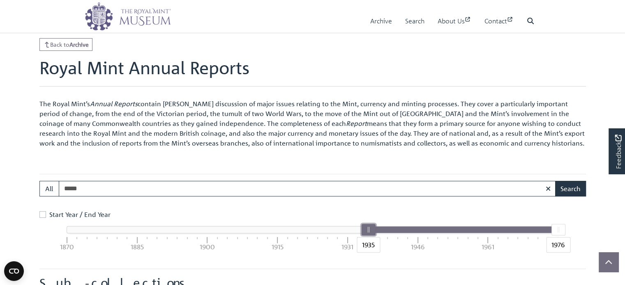
drag, startPoint x: 67, startPoint y: 231, endPoint x: 366, endPoint y: 233, distance: 298.9
click at [366, 233] on div "1935" at bounding box center [368, 229] width 14 height 11
drag, startPoint x: 556, startPoint y: 230, endPoint x: 471, endPoint y: 231, distance: 84.6
click at [471, 231] on div at bounding box center [474, 230] width 13 height 11
click at [468, 232] on div "1957" at bounding box center [470, 229] width 14 height 11
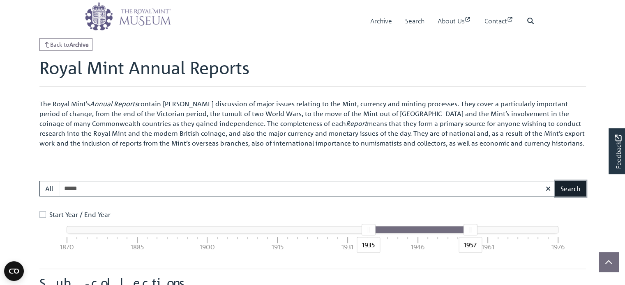
click at [575, 187] on button "Search" at bounding box center [570, 189] width 31 height 16
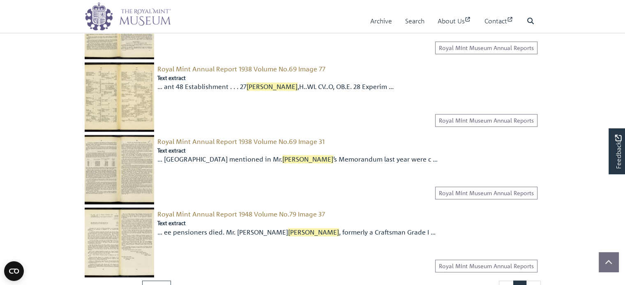
scroll to position [986, 0]
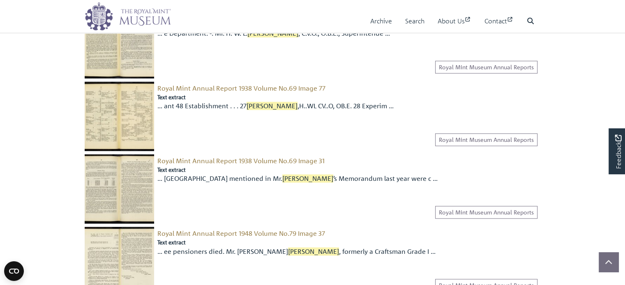
click at [133, 122] on img at bounding box center [119, 116] width 69 height 69
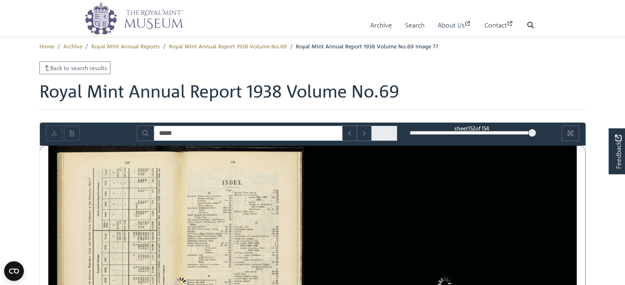
type input "*****"
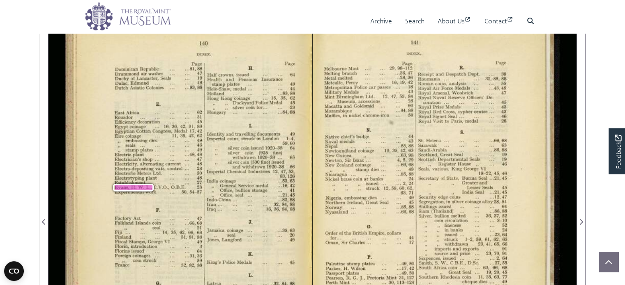
scroll to position [41, 0]
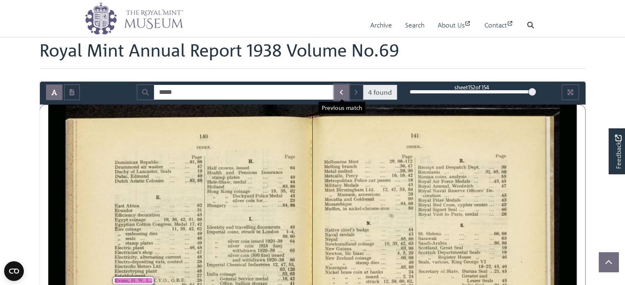
click at [343, 91] on icon "Previous Match" at bounding box center [341, 92] width 4 height 7
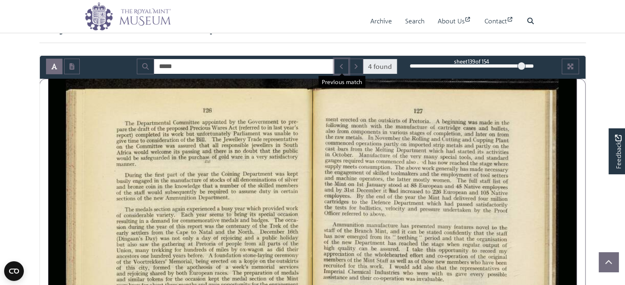
scroll to position [41, 0]
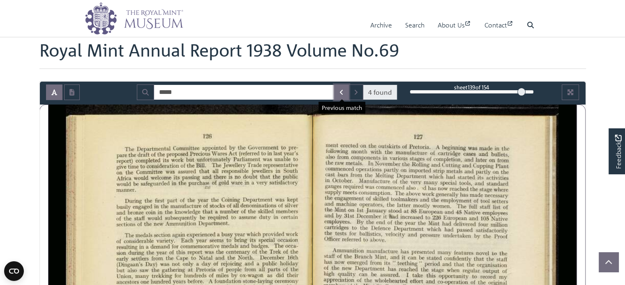
click at [342, 92] on icon "Previous Match" at bounding box center [341, 92] width 4 height 7
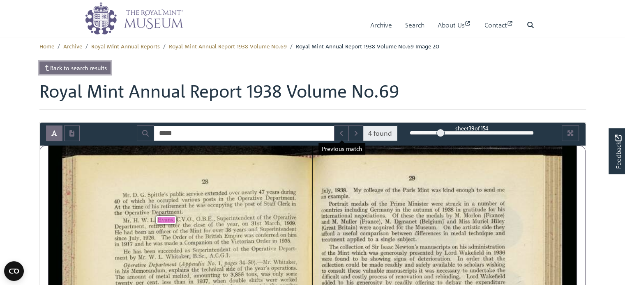
click at [62, 69] on link "Back to search results" at bounding box center [74, 68] width 71 height 13
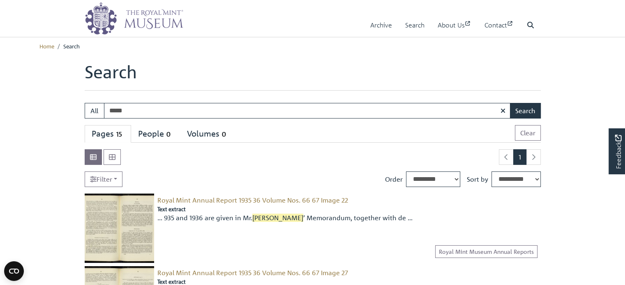
drag, startPoint x: 171, startPoint y: 159, endPoint x: 163, endPoint y: 165, distance: 10.3
click at [44, 46] on link "Home" at bounding box center [46, 45] width 15 height 7
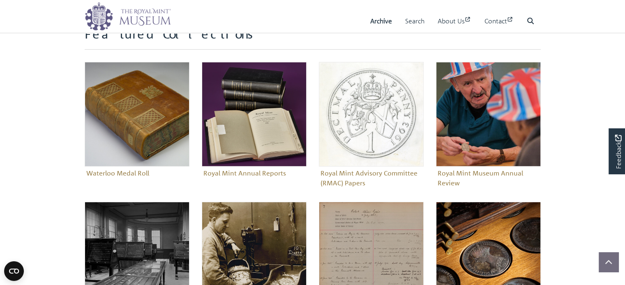
scroll to position [329, 0]
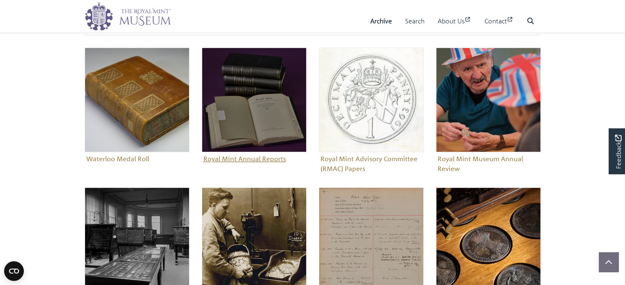
click at [260, 127] on img "Sub-collection" at bounding box center [254, 100] width 105 height 105
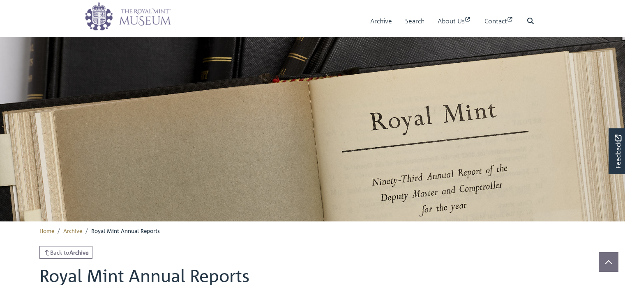
scroll to position [208, 0]
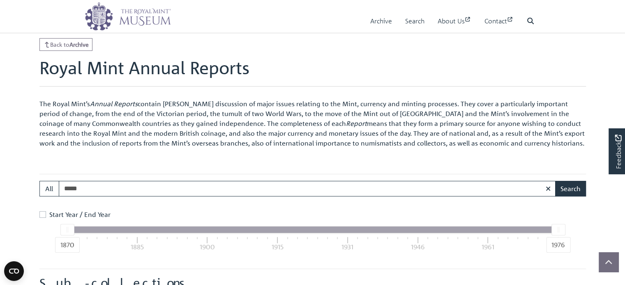
type input "*****"
click at [49, 215] on label "Start Year / End Year" at bounding box center [79, 215] width 61 height 10
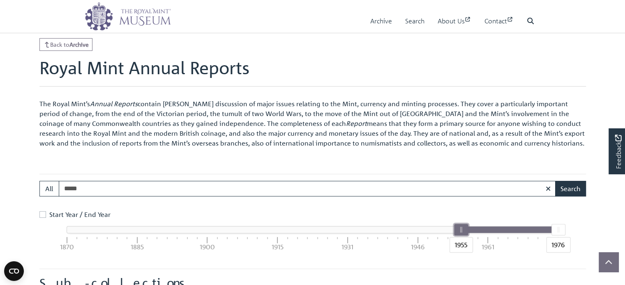
drag, startPoint x: 79, startPoint y: 230, endPoint x: 459, endPoint y: 226, distance: 379.9
click at [459, 226] on div "1955" at bounding box center [460, 229] width 14 height 11
drag, startPoint x: 558, startPoint y: 230, endPoint x: 478, endPoint y: 239, distance: 80.5
click at [478, 236] on div "1959" at bounding box center [479, 229] width 14 height 11
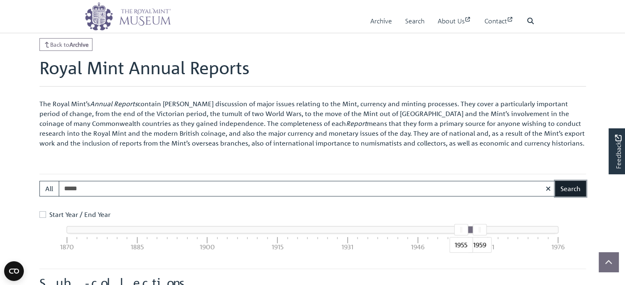
click at [568, 189] on button "Search" at bounding box center [570, 189] width 31 height 16
